Goal: Transaction & Acquisition: Purchase product/service

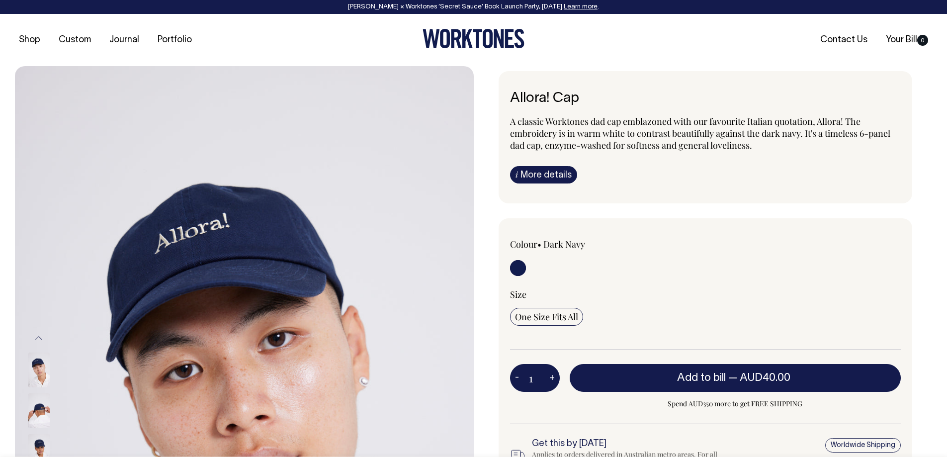
click at [467, 35] on icon at bounding box center [467, 38] width 10 height 19
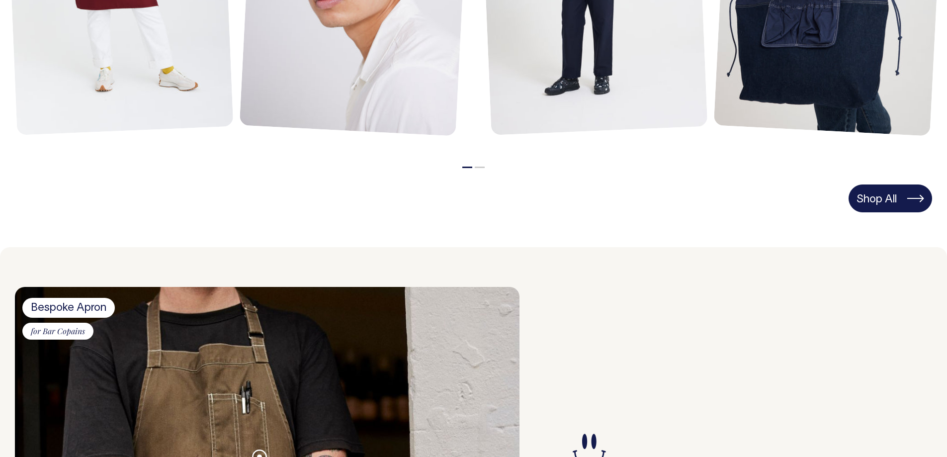
scroll to position [710, 0]
click at [876, 200] on link "Shop All" at bounding box center [891, 199] width 84 height 28
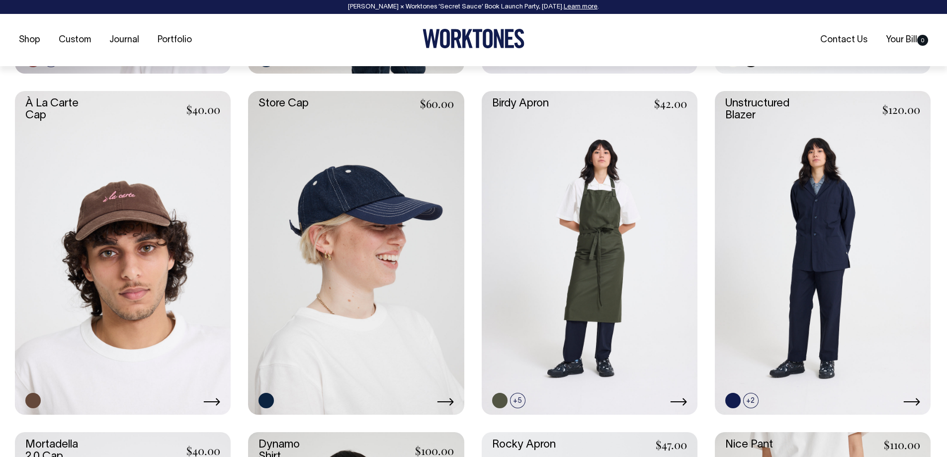
scroll to position [746, 0]
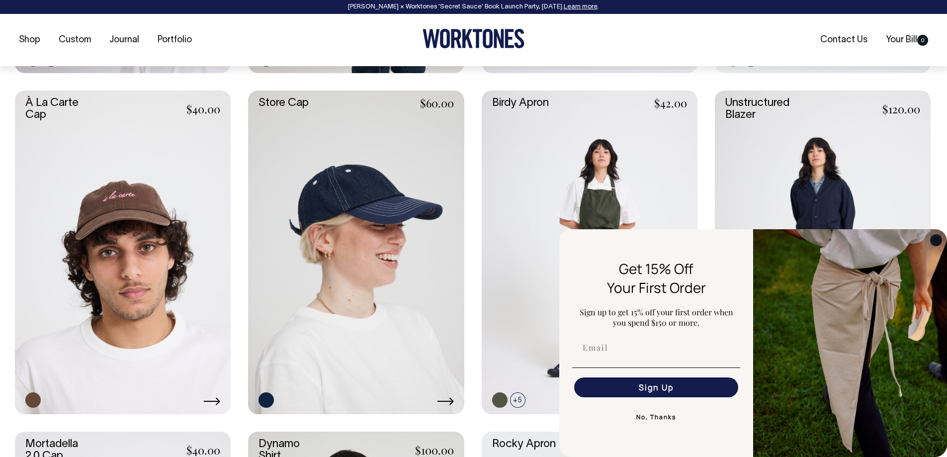
click at [936, 241] on circle "Close dialog" at bounding box center [936, 239] width 11 height 11
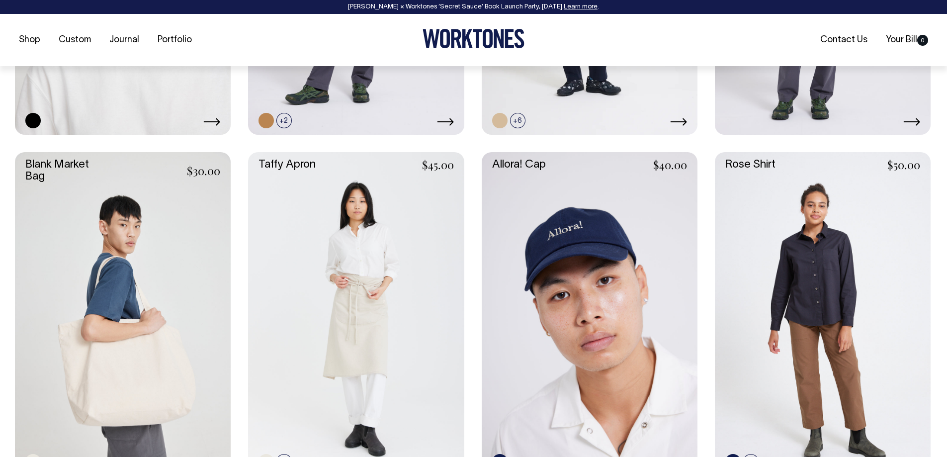
scroll to position [1708, 0]
click at [600, 274] on link at bounding box center [590, 314] width 216 height 324
